Goal: Find specific page/section: Locate item on page

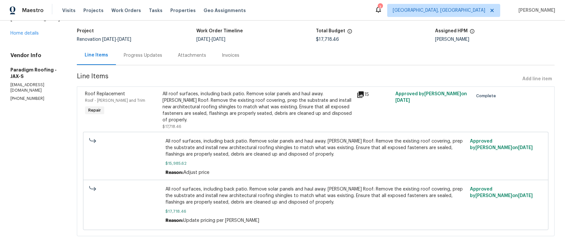
scroll to position [42, 0]
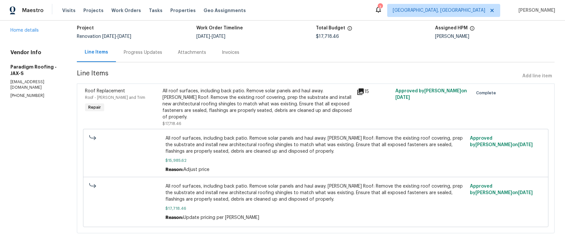
click at [362, 92] on icon at bounding box center [360, 91] width 7 height 7
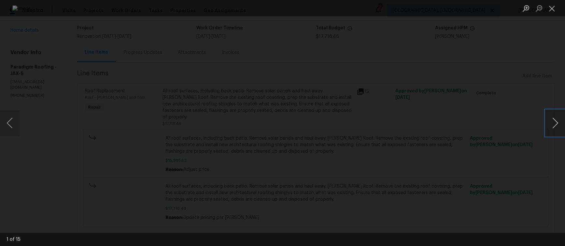
click at [550, 121] on button "Next image" at bounding box center [556, 123] width 20 height 26
click at [554, 120] on button "Next image" at bounding box center [556, 123] width 20 height 26
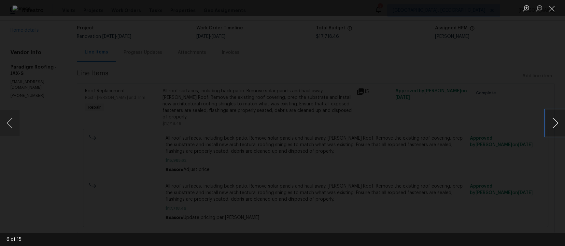
click at [554, 120] on button "Next image" at bounding box center [556, 123] width 20 height 26
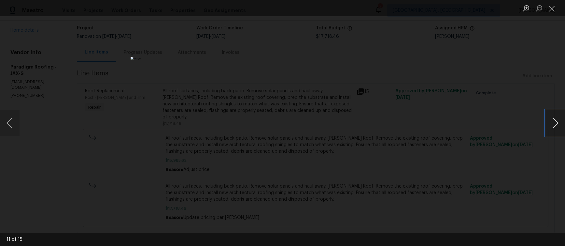
click at [554, 120] on button "Next image" at bounding box center [556, 123] width 20 height 26
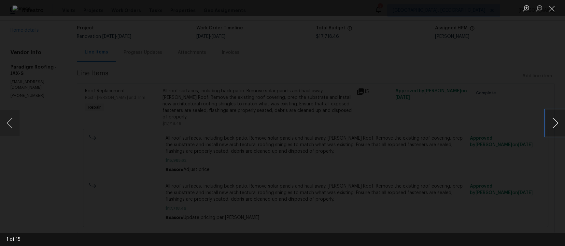
click at [554, 120] on button "Next image" at bounding box center [556, 123] width 20 height 26
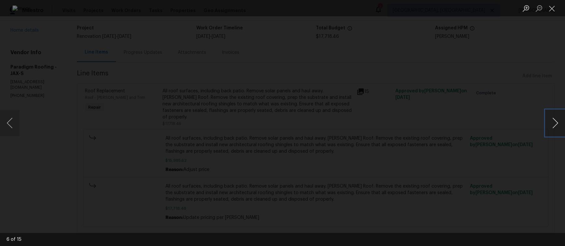
click at [554, 120] on button "Next image" at bounding box center [556, 123] width 20 height 26
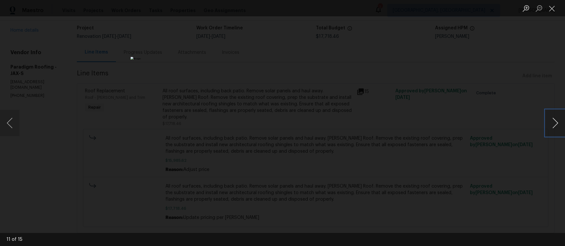
click at [555, 119] on button "Next image" at bounding box center [556, 123] width 20 height 26
click at [555, 122] on button "Next image" at bounding box center [556, 123] width 20 height 26
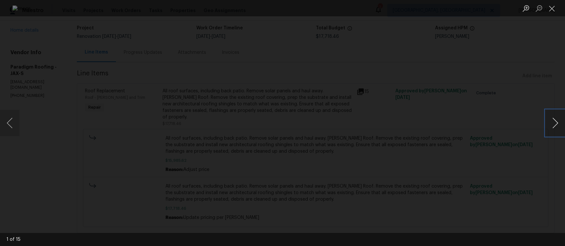
click at [556, 123] on button "Next image" at bounding box center [556, 123] width 20 height 26
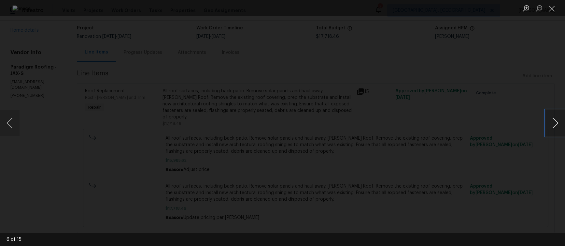
click at [556, 123] on button "Next image" at bounding box center [556, 123] width 20 height 26
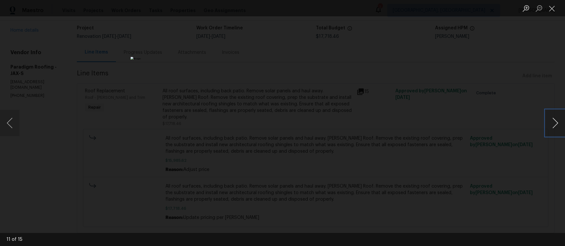
click at [556, 123] on button "Next image" at bounding box center [556, 123] width 20 height 26
click at [553, 8] on button "Close lightbox" at bounding box center [552, 8] width 13 height 11
